Goal: Navigation & Orientation: Find specific page/section

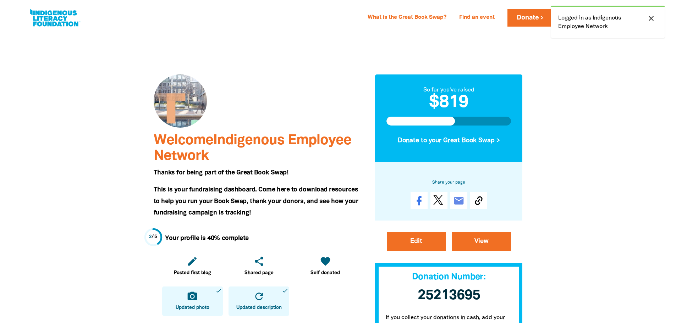
click at [651, 20] on icon "close" at bounding box center [651, 18] width 9 height 9
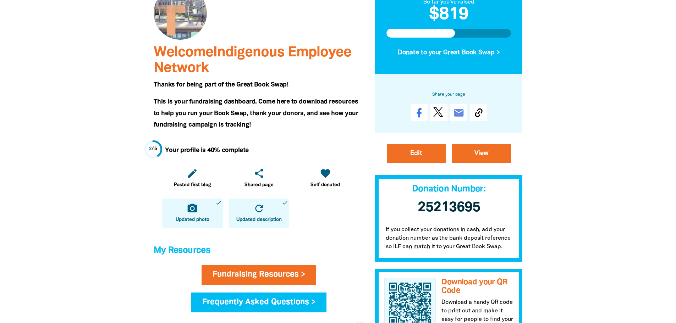
scroll to position [106, 0]
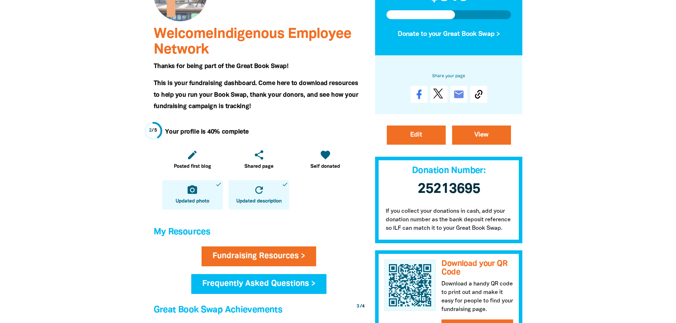
click at [646, 213] on div at bounding box center [338, 291] width 676 height 732
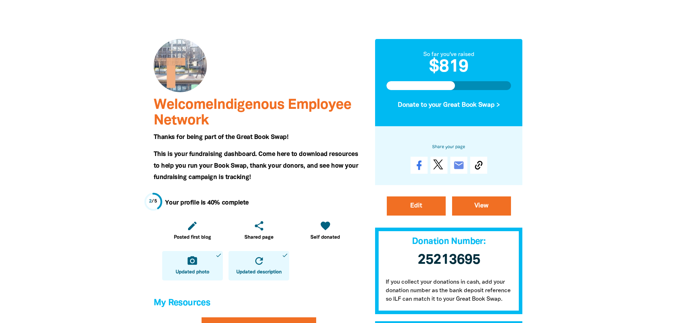
scroll to position [0, 0]
